Goal: Use online tool/utility

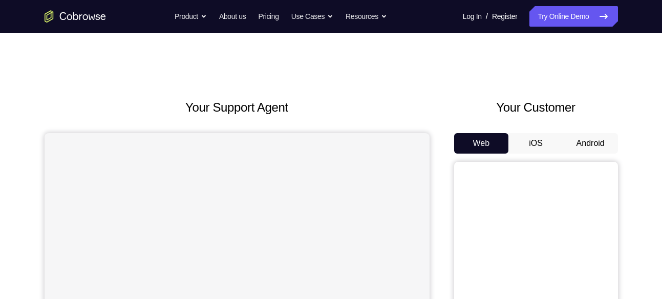
click at [595, 140] on button "Android" at bounding box center [590, 143] width 55 height 20
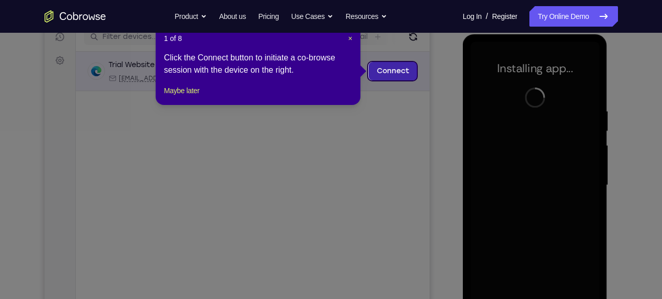
click at [401, 71] on link "Connect" at bounding box center [392, 71] width 49 height 18
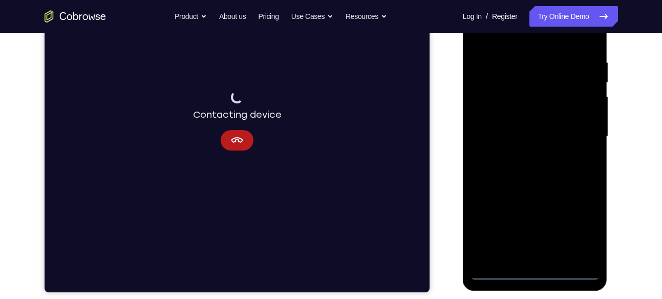
scroll to position [184, 0]
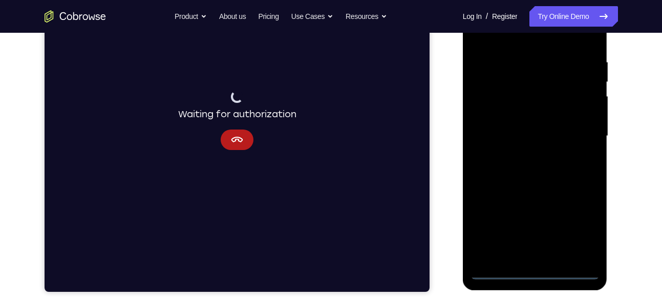
click at [531, 273] on div at bounding box center [534, 136] width 129 height 287
click at [578, 226] on div at bounding box center [534, 136] width 129 height 287
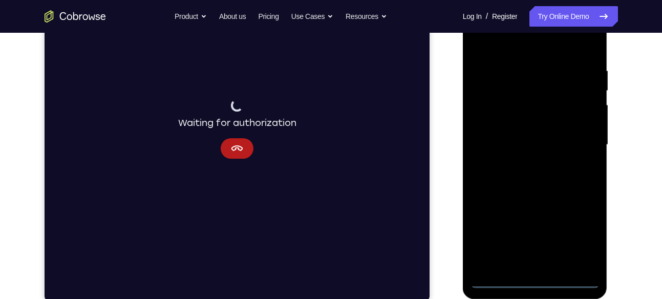
scroll to position [175, 0]
click at [565, 54] on div at bounding box center [534, 146] width 129 height 287
click at [582, 145] on div at bounding box center [534, 146] width 129 height 287
click at [525, 165] on div at bounding box center [534, 146] width 129 height 287
click at [521, 137] on div at bounding box center [534, 146] width 129 height 287
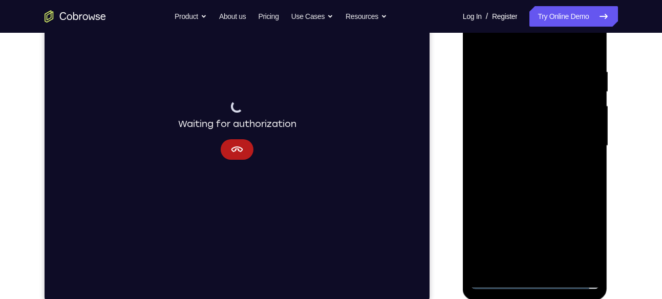
click at [523, 128] on div at bounding box center [534, 146] width 129 height 287
click at [521, 144] on div at bounding box center [534, 146] width 129 height 287
click at [539, 179] on div at bounding box center [534, 146] width 129 height 287
click at [535, 193] on div at bounding box center [534, 146] width 129 height 287
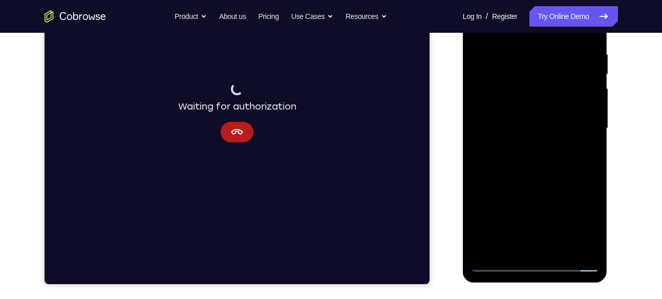
scroll to position [192, 0]
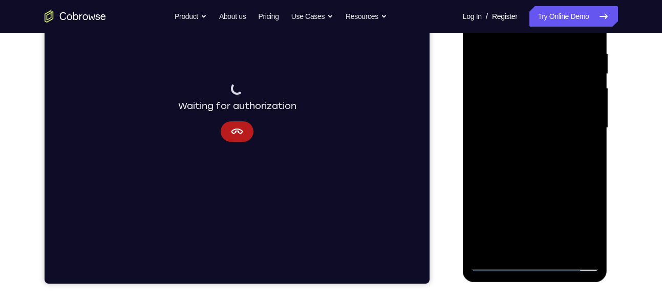
click at [590, 175] on div at bounding box center [534, 128] width 129 height 287
click at [559, 246] on div at bounding box center [534, 128] width 129 height 287
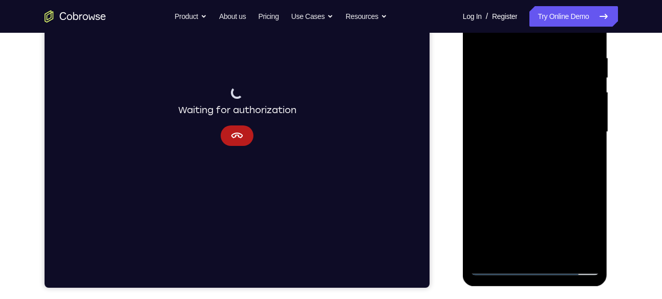
scroll to position [185, 0]
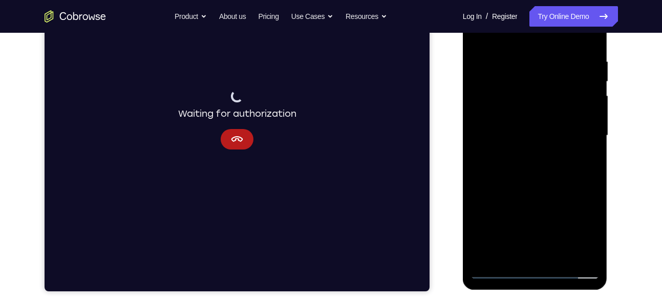
click at [530, 188] on div at bounding box center [534, 135] width 129 height 287
click at [502, 111] on div at bounding box center [534, 135] width 129 height 287
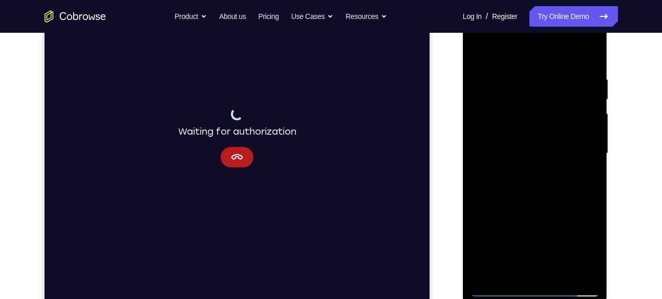
scroll to position [165, 0]
click at [480, 53] on div at bounding box center [534, 155] width 129 height 287
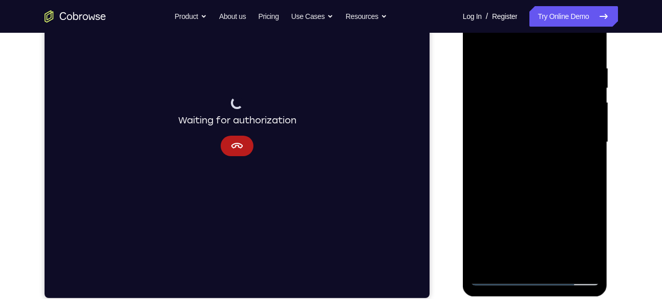
scroll to position [178, 0]
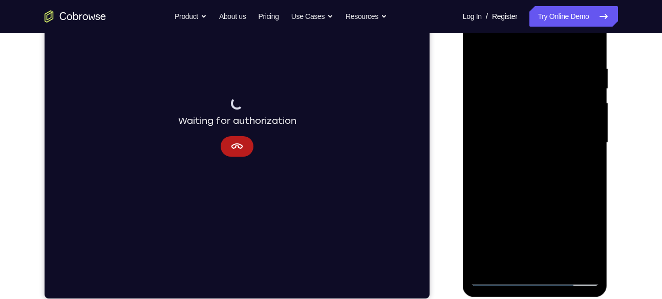
click at [549, 84] on div at bounding box center [534, 142] width 129 height 287
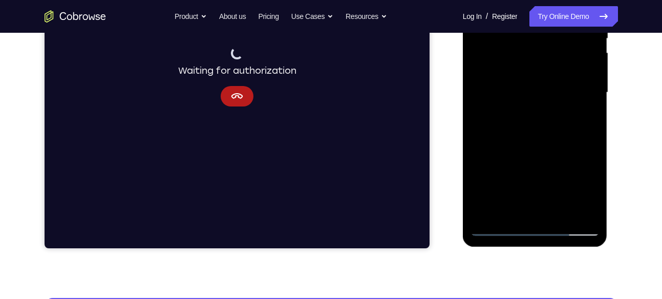
click at [584, 113] on div at bounding box center [534, 92] width 129 height 287
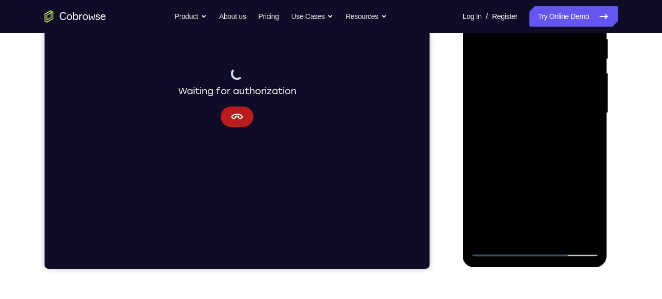
scroll to position [209, 0]
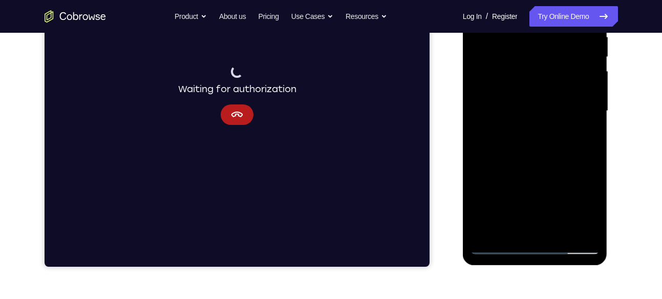
click at [513, 96] on div at bounding box center [534, 111] width 129 height 287
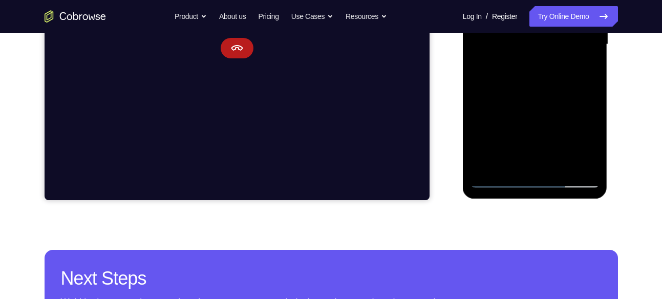
scroll to position [277, 0]
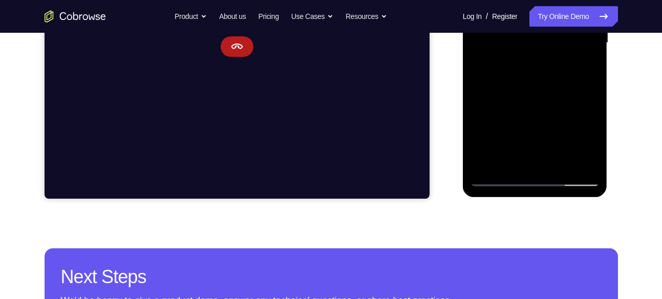
click at [496, 176] on div at bounding box center [534, 43] width 129 height 287
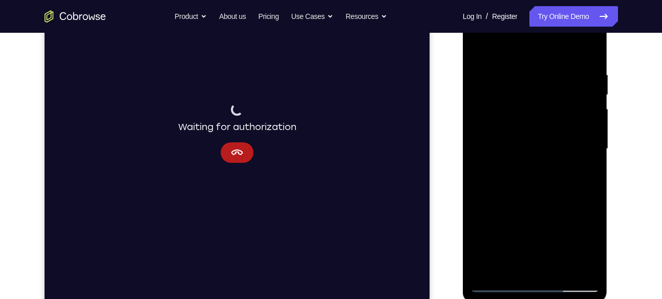
scroll to position [170, 0]
click at [475, 50] on div at bounding box center [534, 150] width 129 height 287
click at [477, 50] on div at bounding box center [534, 150] width 129 height 287
click at [515, 65] on div at bounding box center [534, 150] width 129 height 287
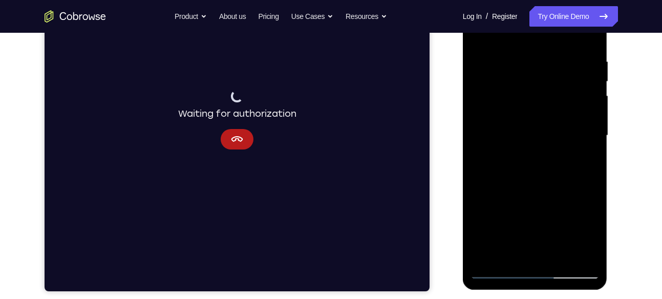
scroll to position [188, 0]
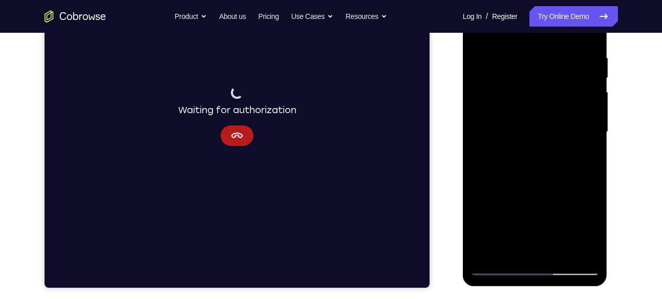
drag, startPoint x: 530, startPoint y: 96, endPoint x: 630, endPoint y: 104, distance: 100.7
click at [608, 104] on html "Online web based iOS Simulators and Android Emulators. Run iPhone, iPad, Mobile…" at bounding box center [536, 134] width 146 height 307
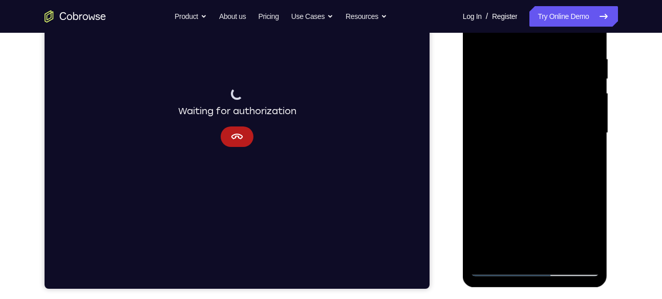
drag, startPoint x: 584, startPoint y: 94, endPoint x: 494, endPoint y: 92, distance: 90.6
click at [494, 92] on div at bounding box center [534, 133] width 129 height 287
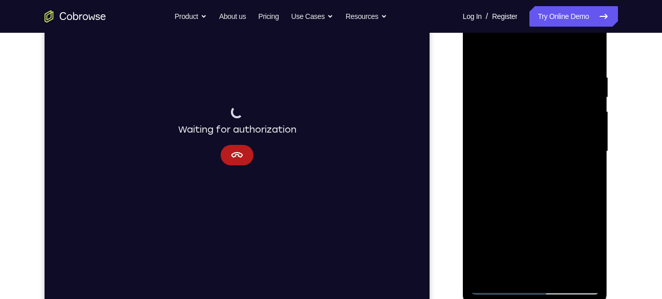
scroll to position [168, 0]
click at [475, 120] on div at bounding box center [534, 152] width 129 height 287
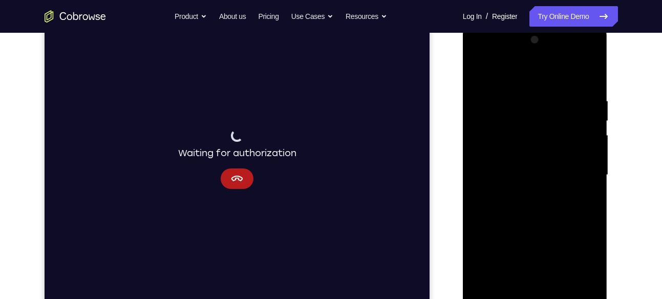
scroll to position [145, 0]
click at [589, 77] on div at bounding box center [534, 175] width 129 height 287
click at [590, 76] on div at bounding box center [534, 175] width 129 height 287
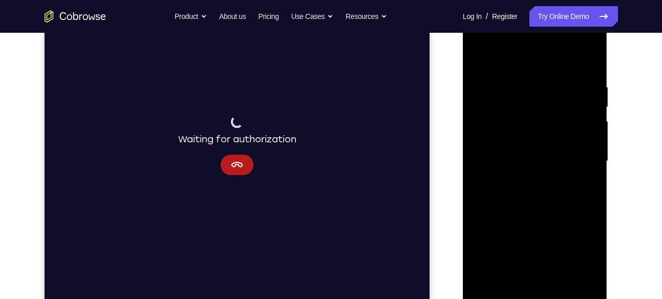
scroll to position [160, 0]
click at [479, 56] on div at bounding box center [534, 160] width 129 height 287
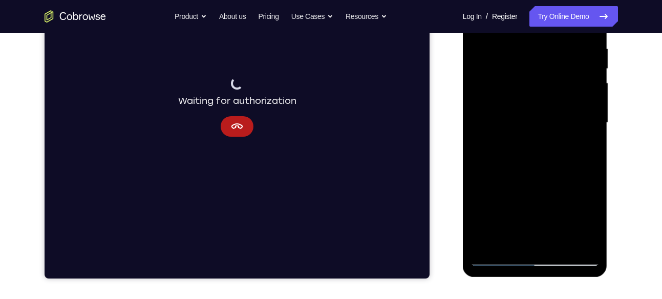
scroll to position [197, 0]
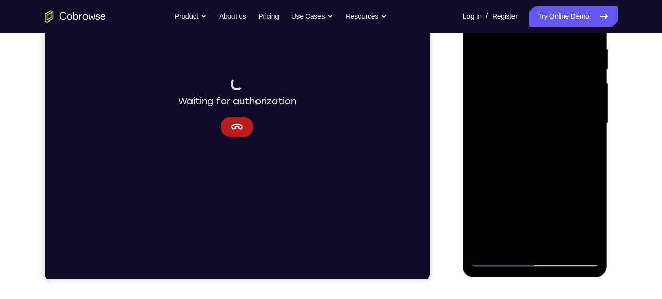
click at [583, 43] on div at bounding box center [534, 123] width 129 height 287
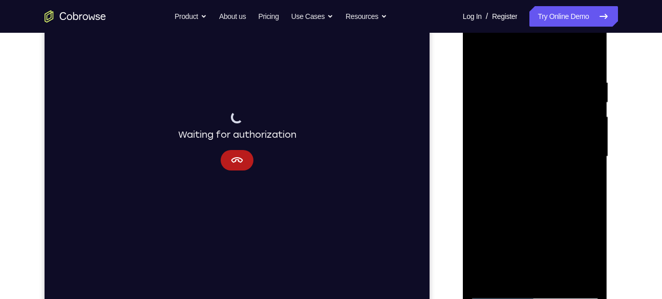
scroll to position [168, 0]
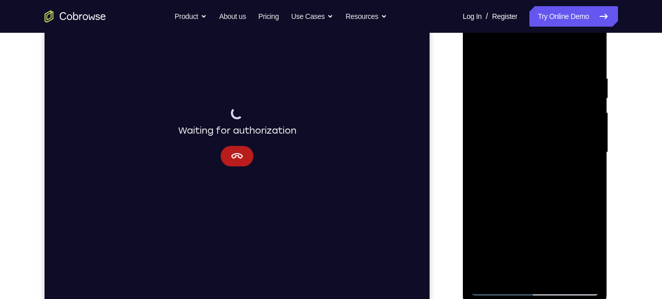
click at [587, 58] on div at bounding box center [534, 152] width 129 height 287
drag, startPoint x: 587, startPoint y: 53, endPoint x: 551, endPoint y: 187, distance: 138.4
click at [551, 187] on div at bounding box center [534, 152] width 129 height 287
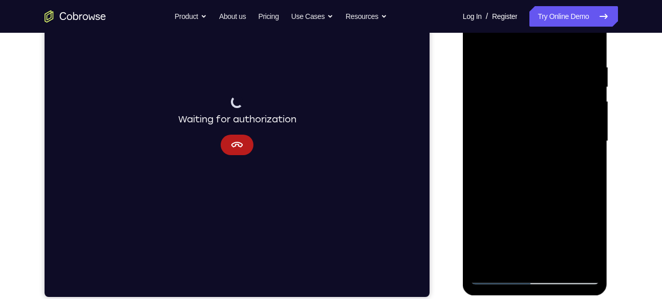
scroll to position [180, 0]
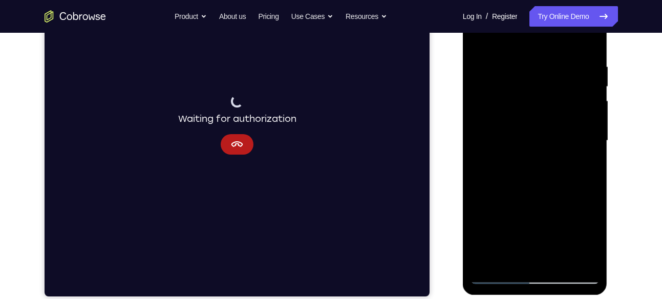
click at [611, 80] on div at bounding box center [536, 139] width 164 height 315
click at [598, 81] on div at bounding box center [534, 140] width 129 height 287
click at [598, 82] on div at bounding box center [534, 140] width 129 height 287
drag, startPoint x: 526, startPoint y: 133, endPoint x: 548, endPoint y: 221, distance: 91.2
click at [548, 221] on div at bounding box center [534, 140] width 129 height 287
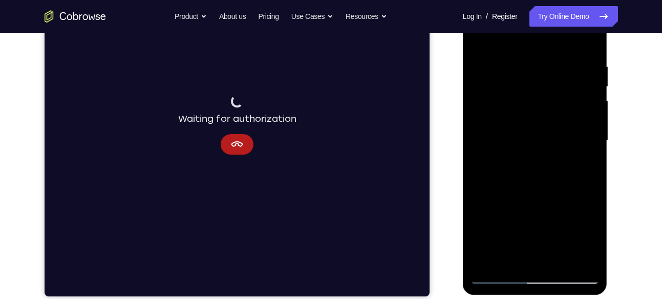
drag, startPoint x: 538, startPoint y: 93, endPoint x: 560, endPoint y: 249, distance: 157.6
click at [560, 249] on div at bounding box center [534, 140] width 129 height 287
drag, startPoint x: 539, startPoint y: 95, endPoint x: 539, endPoint y: 244, distance: 148.9
click at [539, 244] on div at bounding box center [534, 140] width 129 height 287
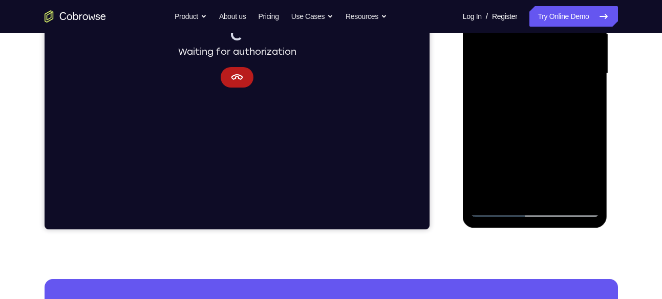
scroll to position [248, 0]
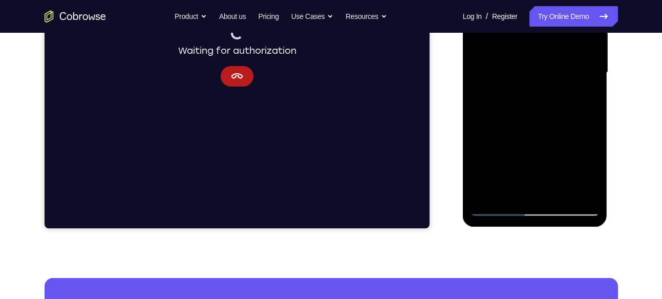
click at [560, 194] on div at bounding box center [534, 72] width 129 height 287
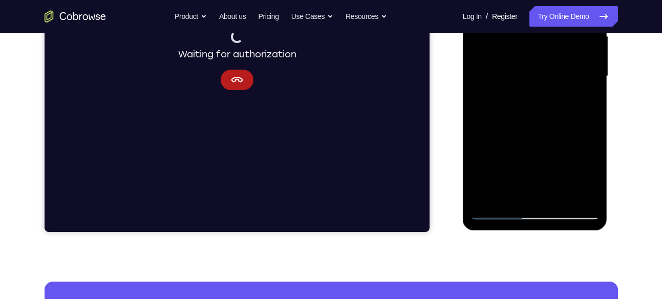
scroll to position [237, 0]
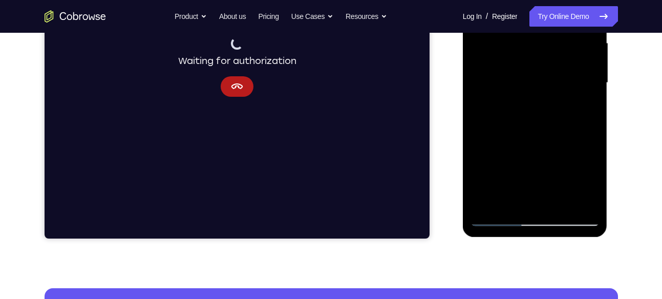
click at [558, 202] on div at bounding box center [534, 83] width 129 height 287
click at [559, 203] on div at bounding box center [534, 83] width 129 height 287
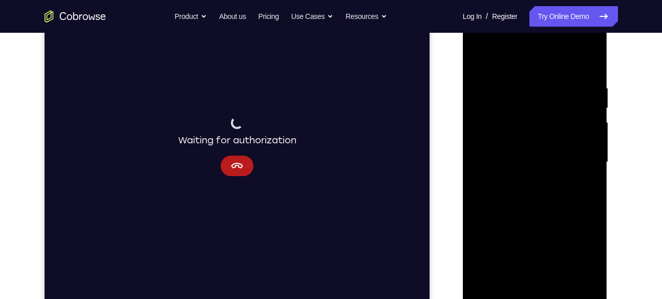
scroll to position [159, 0]
click at [477, 60] on div at bounding box center [534, 161] width 129 height 287
click at [533, 81] on div at bounding box center [534, 161] width 129 height 287
click at [587, 61] on div at bounding box center [534, 161] width 129 height 287
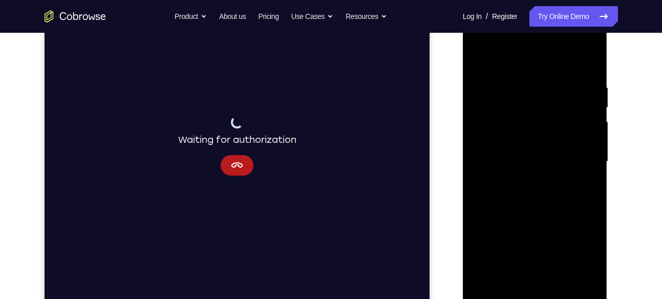
click at [554, 90] on div at bounding box center [534, 161] width 129 height 287
click at [584, 66] on div at bounding box center [534, 161] width 129 height 287
drag, startPoint x: 563, startPoint y: 151, endPoint x: 572, endPoint y: 287, distance: 135.9
click at [572, 287] on div at bounding box center [534, 161] width 129 height 287
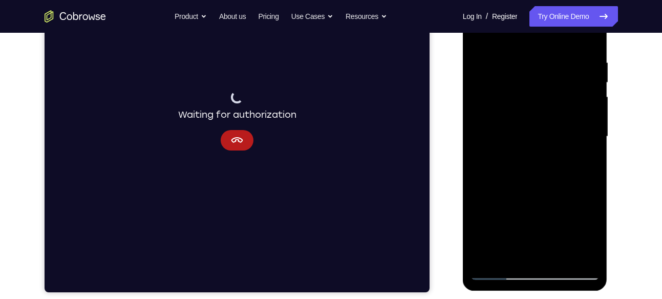
scroll to position [184, 0]
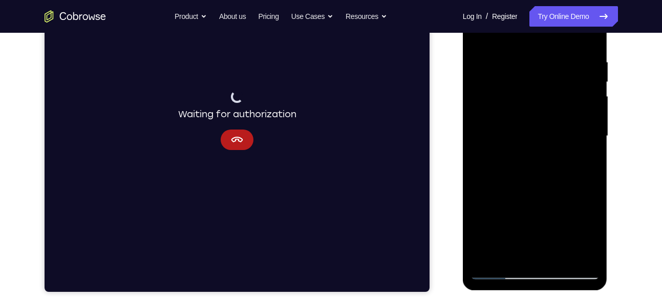
click at [509, 256] on div at bounding box center [534, 136] width 129 height 287
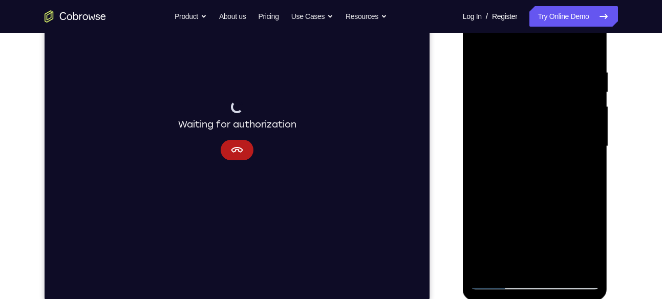
scroll to position [173, 0]
click at [520, 43] on div at bounding box center [534, 147] width 129 height 287
click at [550, 76] on div at bounding box center [534, 147] width 129 height 287
click at [534, 78] on div at bounding box center [534, 147] width 129 height 287
click at [522, 187] on div at bounding box center [534, 147] width 129 height 287
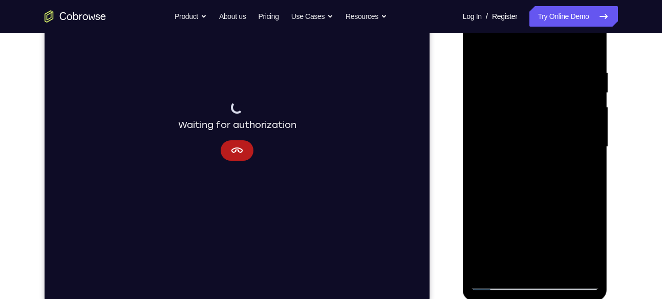
click at [491, 79] on div at bounding box center [534, 147] width 129 height 287
click at [487, 263] on div at bounding box center [534, 147] width 129 height 287
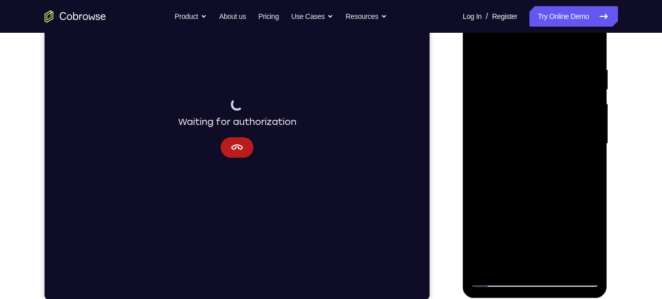
scroll to position [176, 0]
click at [562, 262] on div at bounding box center [534, 144] width 129 height 287
click at [592, 87] on div at bounding box center [534, 144] width 129 height 287
click at [479, 41] on div at bounding box center [534, 144] width 129 height 287
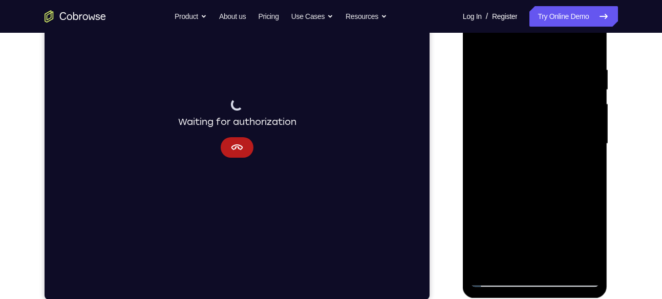
click at [513, 265] on div at bounding box center [534, 144] width 129 height 287
click at [494, 76] on div at bounding box center [534, 144] width 129 height 287
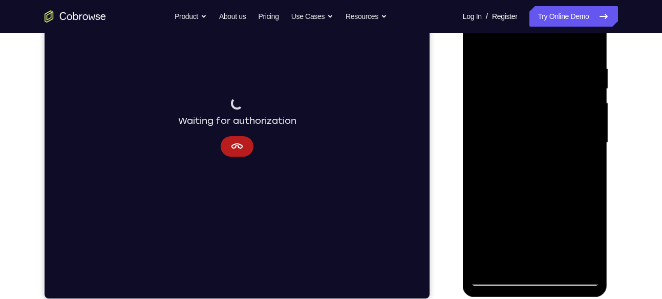
click at [480, 40] on div at bounding box center [534, 142] width 129 height 287
